Goal: Answer question/provide support

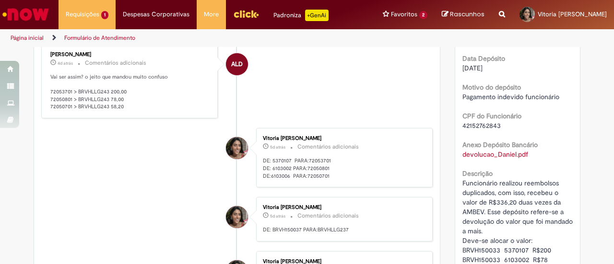
scroll to position [384, 0]
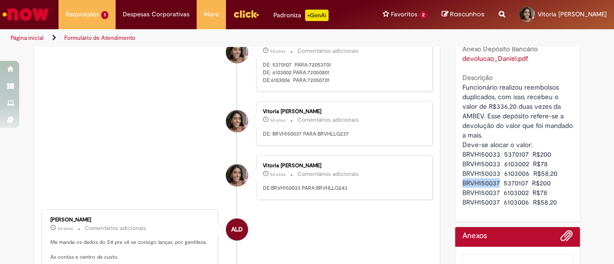
click at [484, 180] on span "Funcionário realizou reembolsos duplicados, com isso, recebeu o valor de R$336,…" at bounding box center [518, 145] width 112 height 124
drag, startPoint x: 458, startPoint y: 154, endPoint x: 495, endPoint y: 154, distance: 36.4
click at [495, 154] on span "Funcionário realizou reembolsos duplicados, com isso, recebeu o valor de R$336,…" at bounding box center [518, 145] width 112 height 124
copy span "BRVH150033"
drag, startPoint x: 327, startPoint y: 144, endPoint x: 445, endPoint y: 152, distance: 117.8
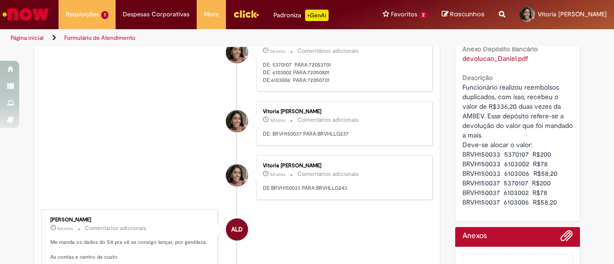
click at [330, 142] on ul "ALD [PERSON_NAME] um dia atrás um dia atrás Comentários adicionais Mais o valor…" at bounding box center [236, 183] width 391 height 796
drag, startPoint x: 500, startPoint y: 153, endPoint x: 524, endPoint y: 154, distance: 24.0
click at [524, 154] on span "Funcionário realizou reembolsos duplicados, com isso, recebeu o valor de R$336,…" at bounding box center [518, 145] width 112 height 124
copy span "5370107"
drag, startPoint x: 496, startPoint y: 182, endPoint x: 458, endPoint y: 178, distance: 37.6
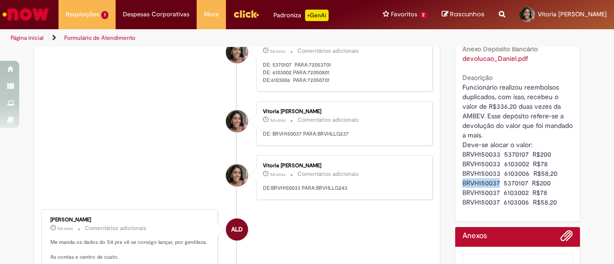
click at [462, 178] on span "Funcionário realizou reembolsos duplicados, com isso, recebeu o valor de R$336,…" at bounding box center [518, 145] width 112 height 124
copy span "BRVH150037"
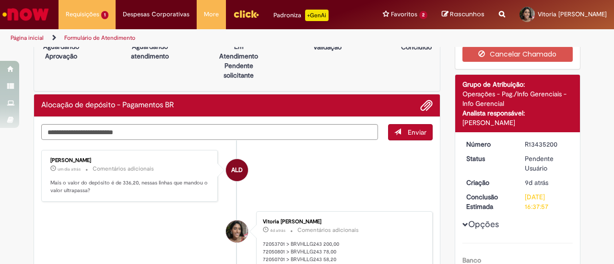
scroll to position [48, 0]
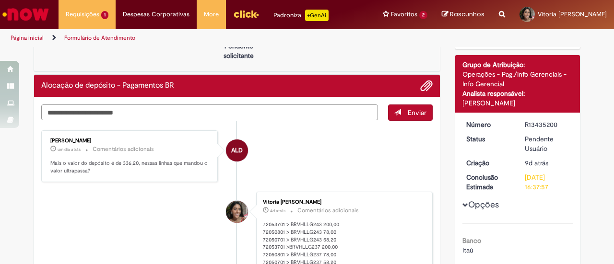
click at [165, 108] on textarea "Digite sua mensagem aqui..." at bounding box center [209, 113] width 337 height 16
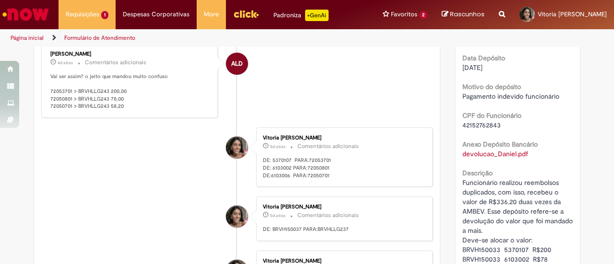
scroll to position [288, 0]
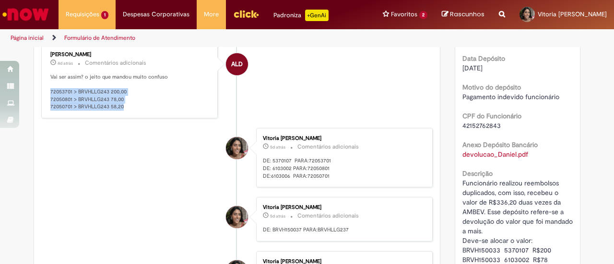
drag, startPoint x: 45, startPoint y: 88, endPoint x: 131, endPoint y: 108, distance: 88.2
click at [131, 108] on div "[PERSON_NAME] 4d atrás 4 dias atrás Comentários adicionais Vai ser assim? o jei…" at bounding box center [129, 81] width 171 height 69
copy p "72053701 > BRVHLLG243 200,00 72050801 > BRVHLLG243 78,00 72050701 > BRVHLLG243 …"
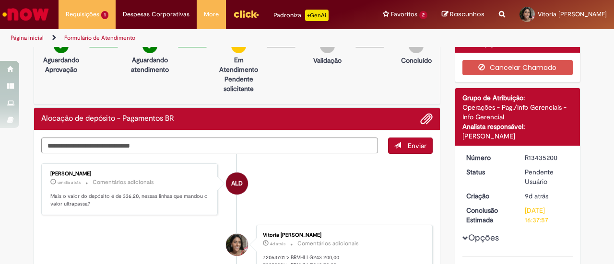
scroll to position [0, 0]
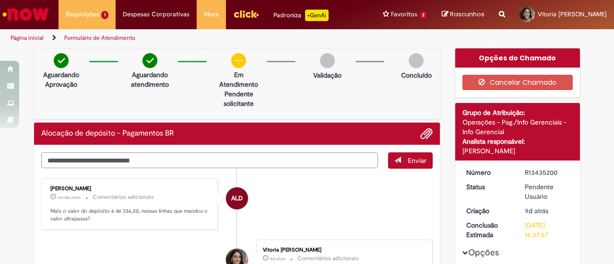
click at [157, 163] on textarea "**********" at bounding box center [209, 160] width 337 height 16
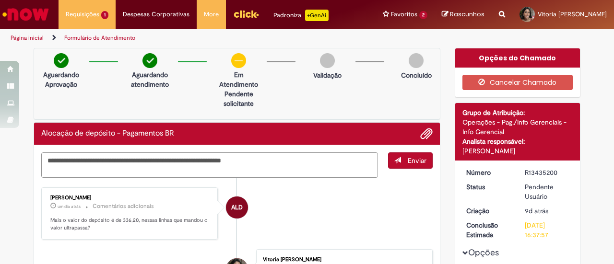
paste textarea "**********"
type textarea "**********"
